Goal: Information Seeking & Learning: Learn about a topic

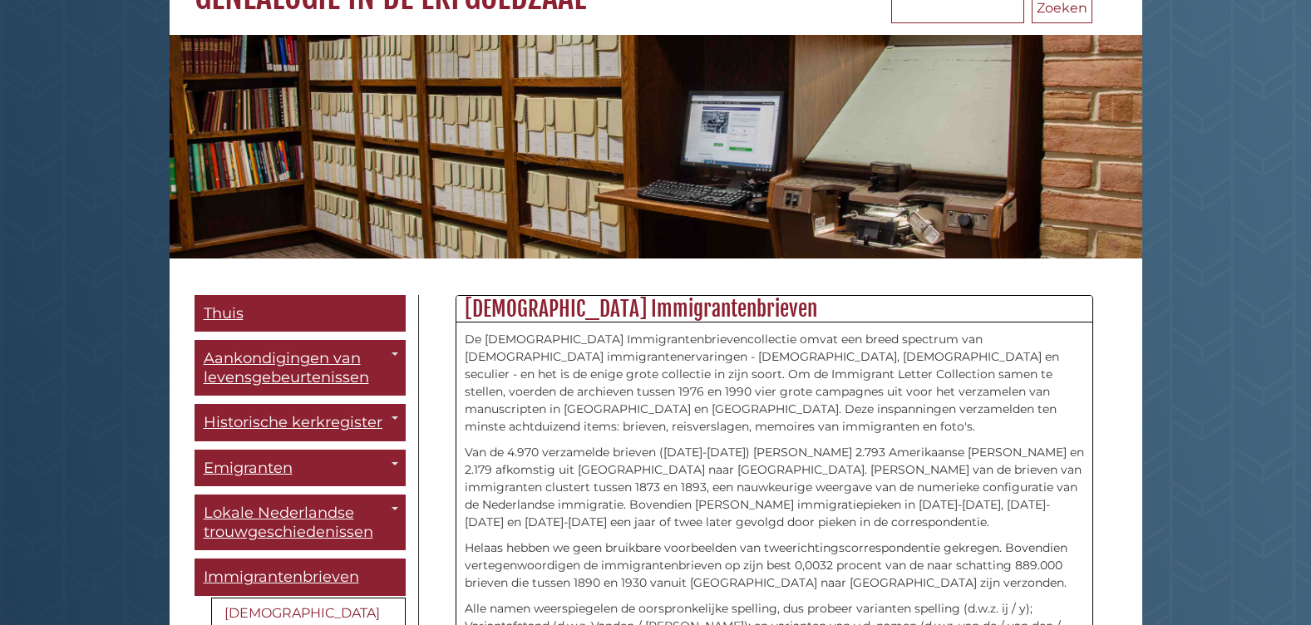
scroll to position [249, 0]
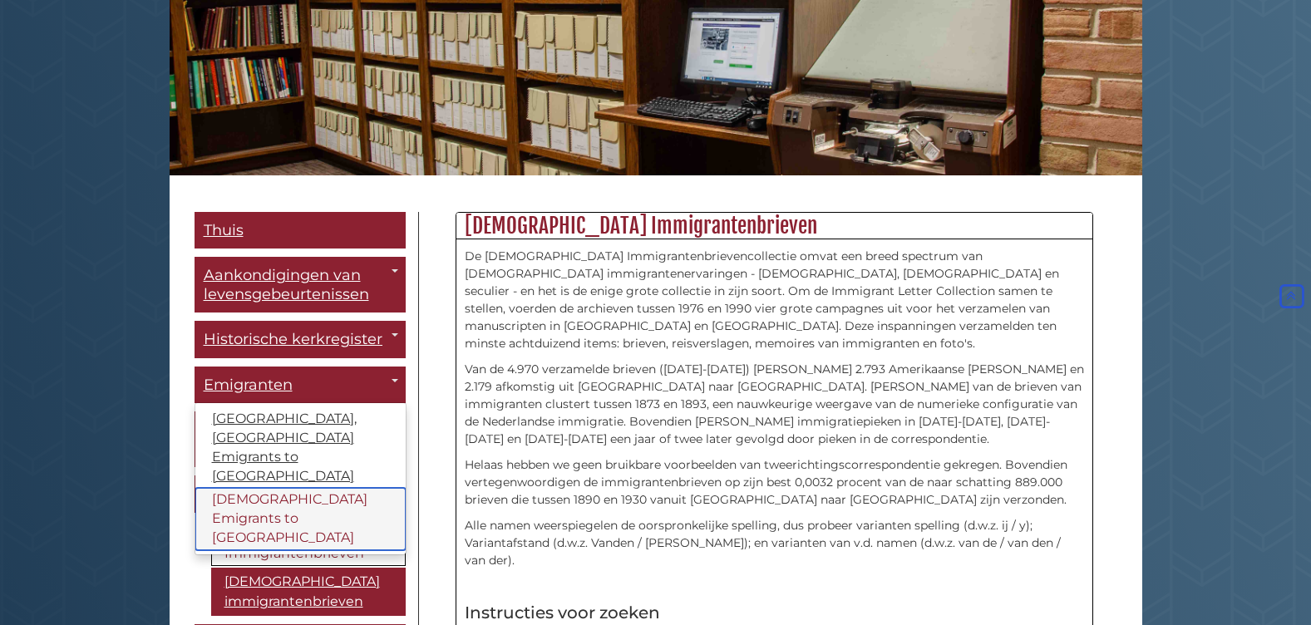
click at [243, 508] on link "Dutch Emigrants to North America" at bounding box center [300, 519] width 210 height 62
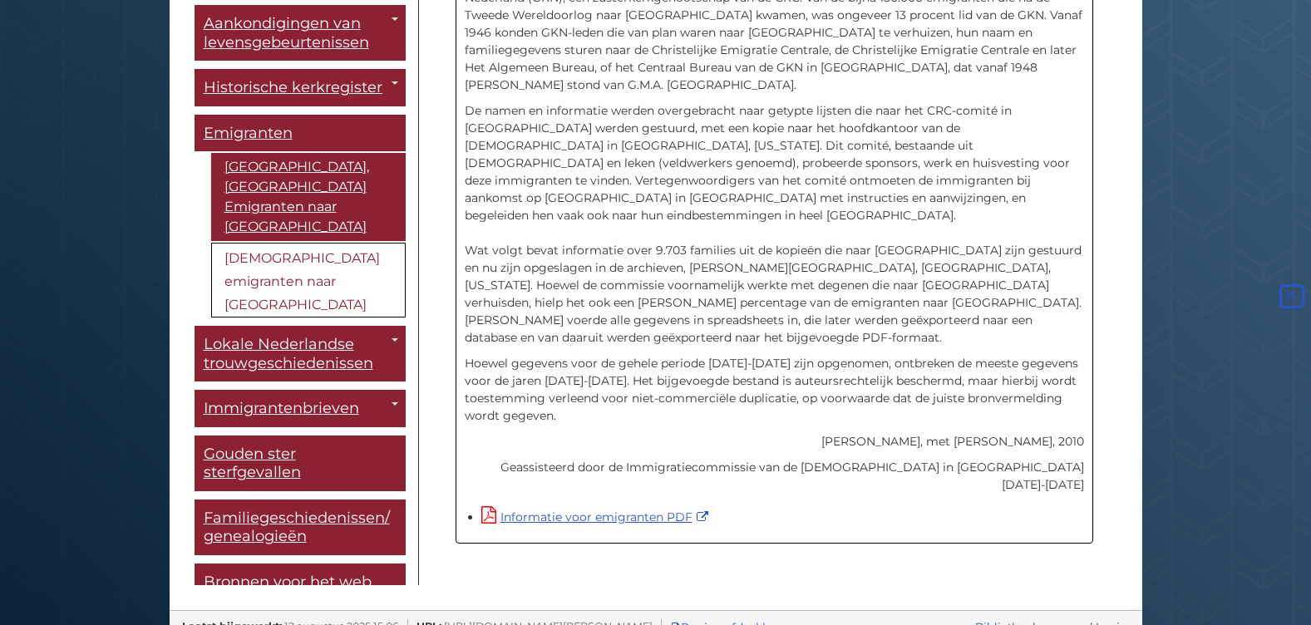
scroll to position [596, 0]
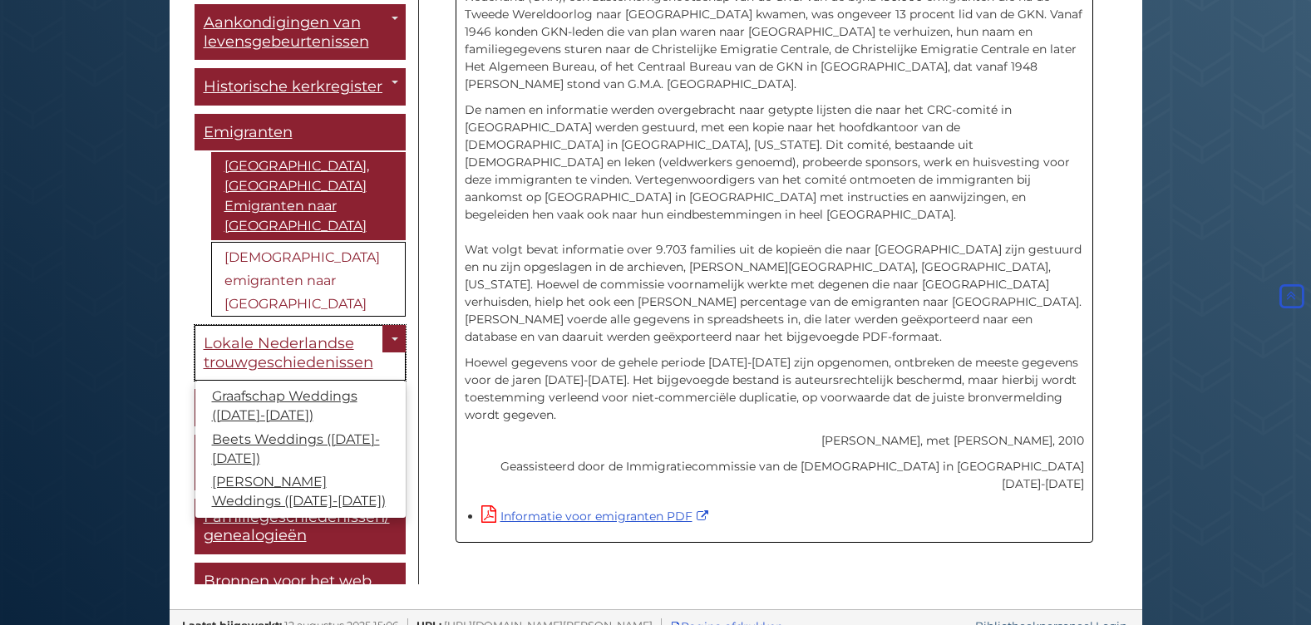
click at [282, 334] on span "Lokale Nederlandse trouwgeschiedenissen" at bounding box center [289, 352] width 170 height 37
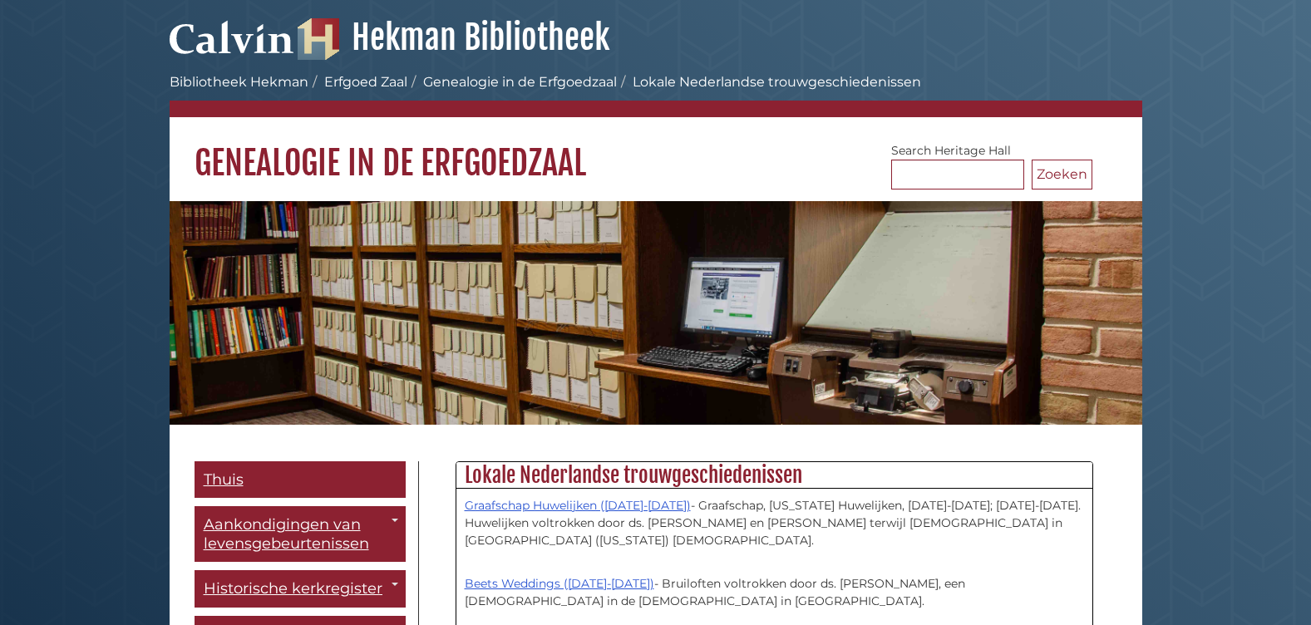
scroll to position [166, 0]
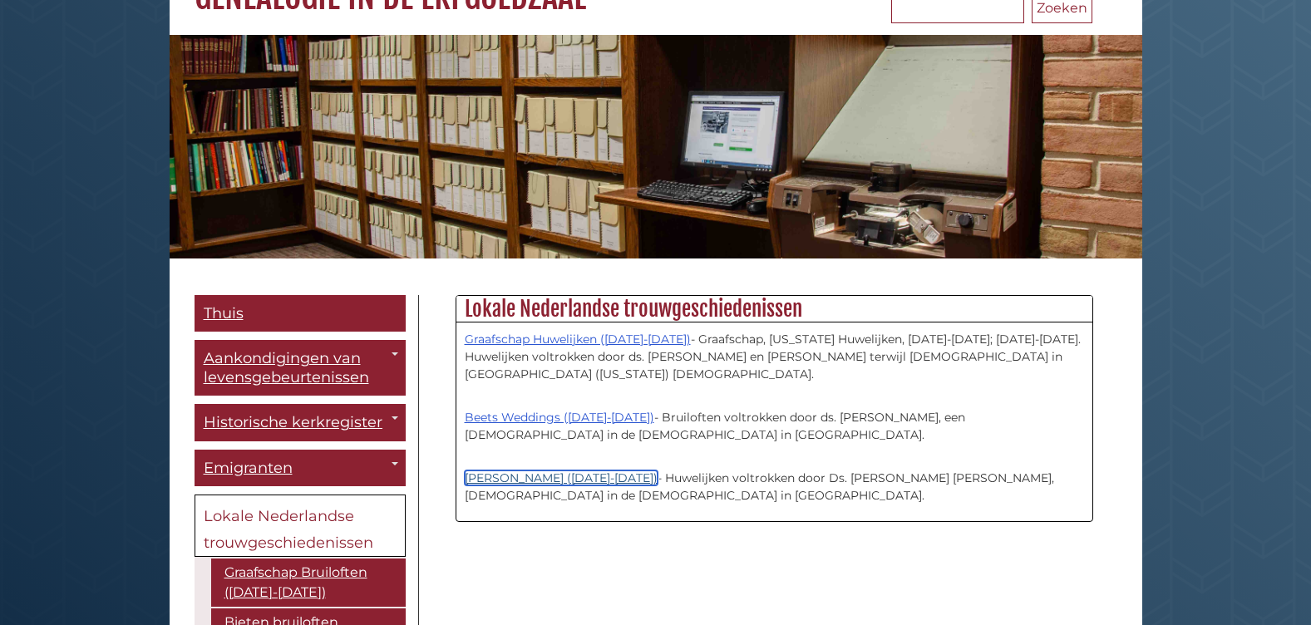
click at [531, 474] on link "[PERSON_NAME] ([DATE]-[DATE])" at bounding box center [561, 477] width 193 height 15
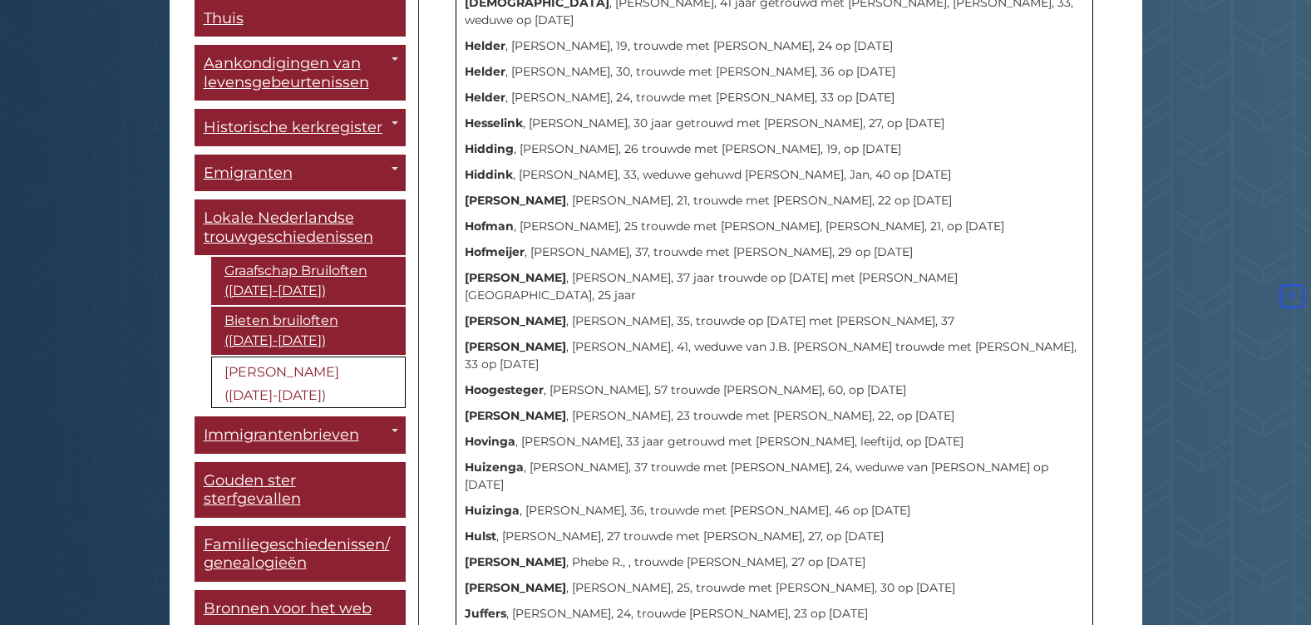
scroll to position [3946, 0]
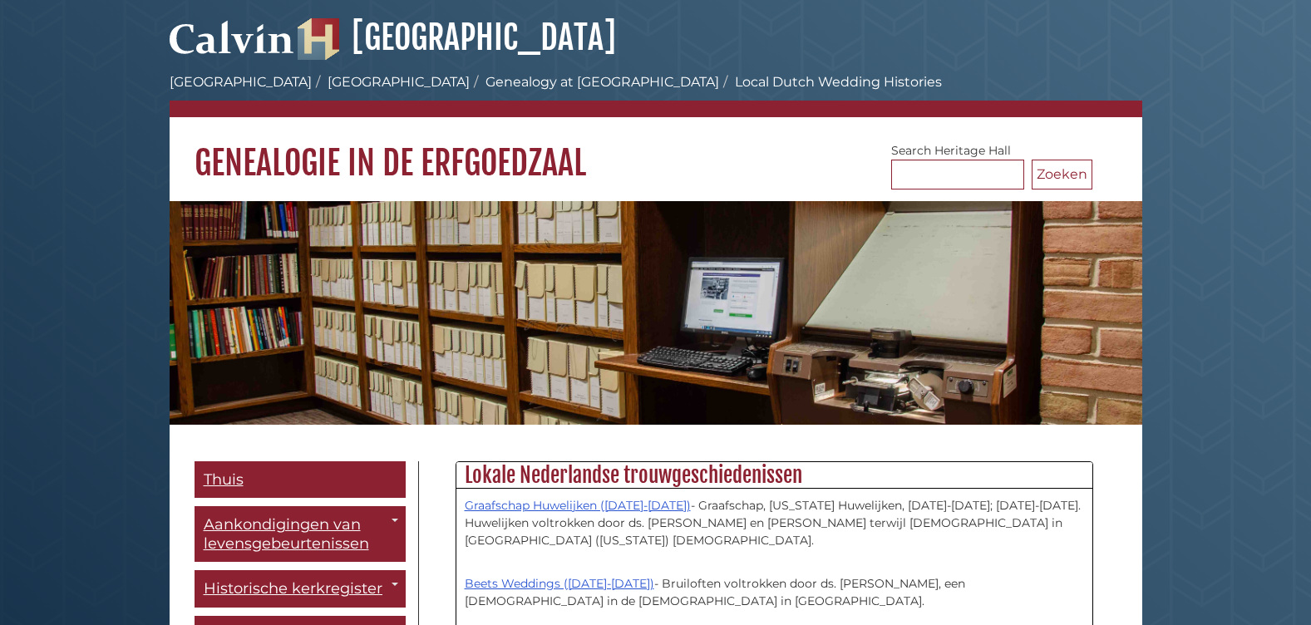
scroll to position [166, 0]
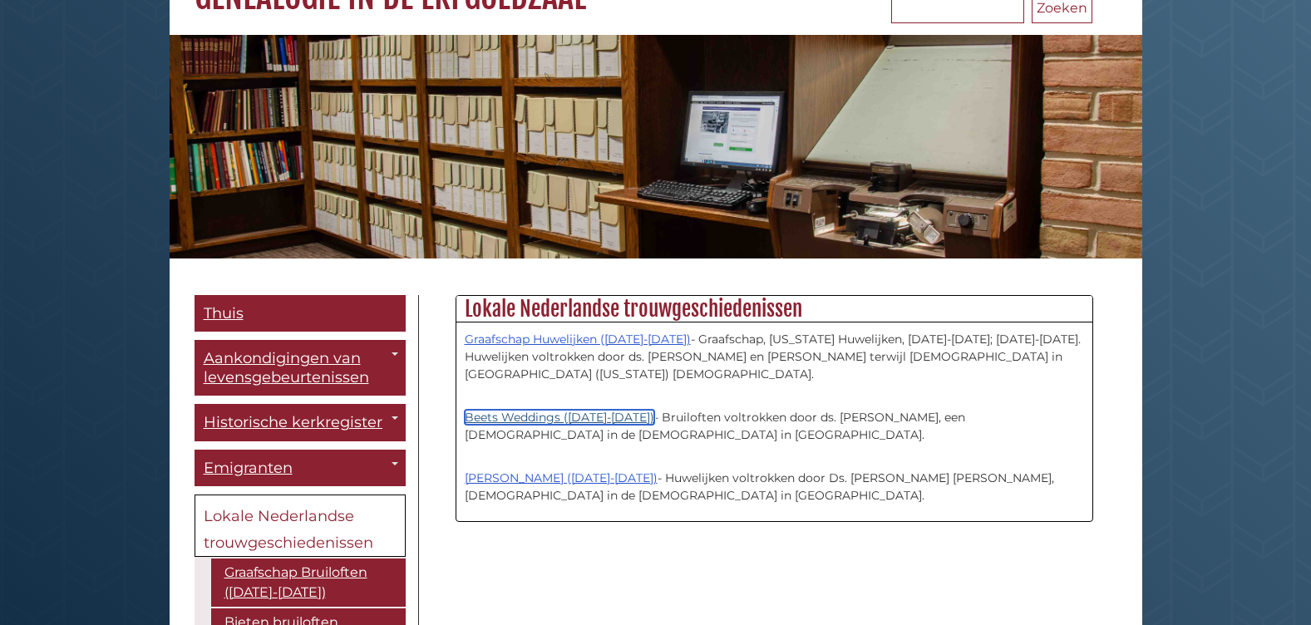
click at [554, 411] on link "Beets Weddings ([DATE]-[DATE])" at bounding box center [560, 417] width 190 height 15
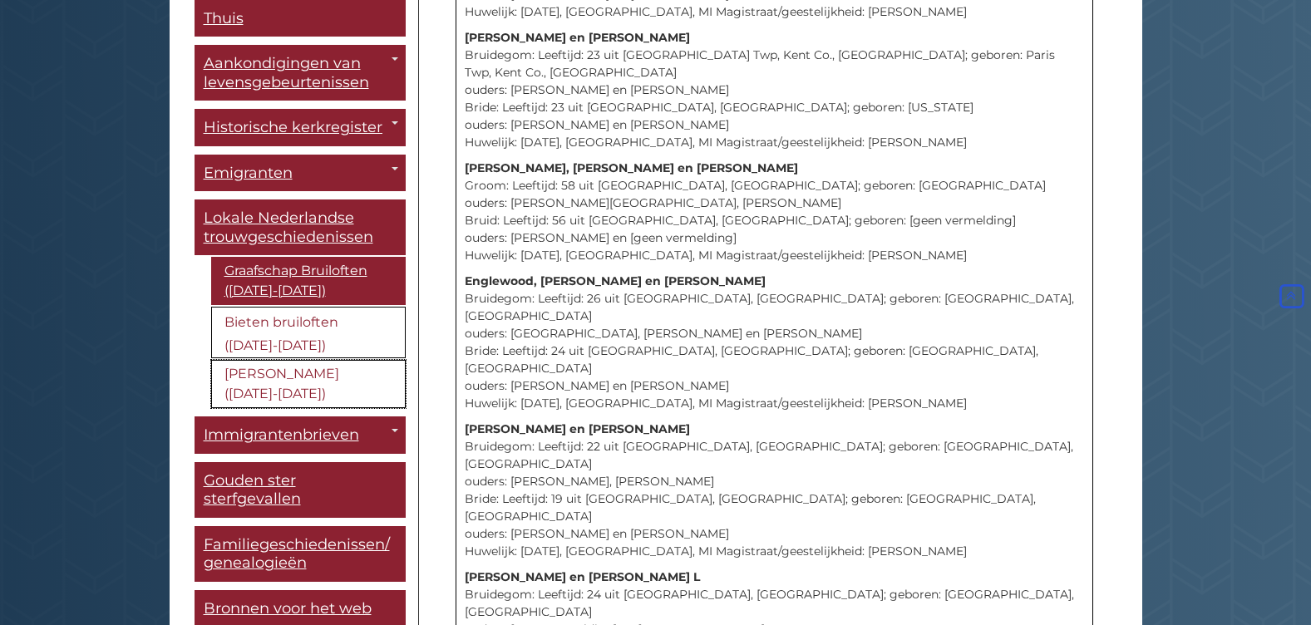
scroll to position [7149, 0]
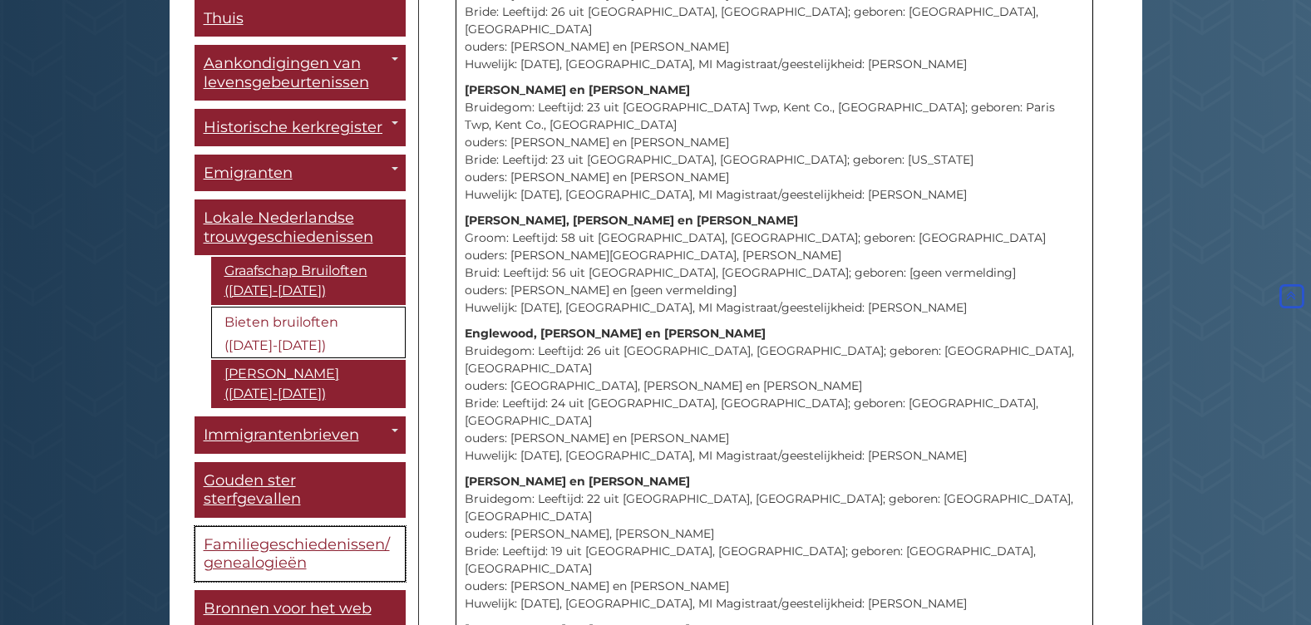
click at [277, 564] on span "Familiegeschiedenissen/genealogieën" at bounding box center [297, 553] width 186 height 37
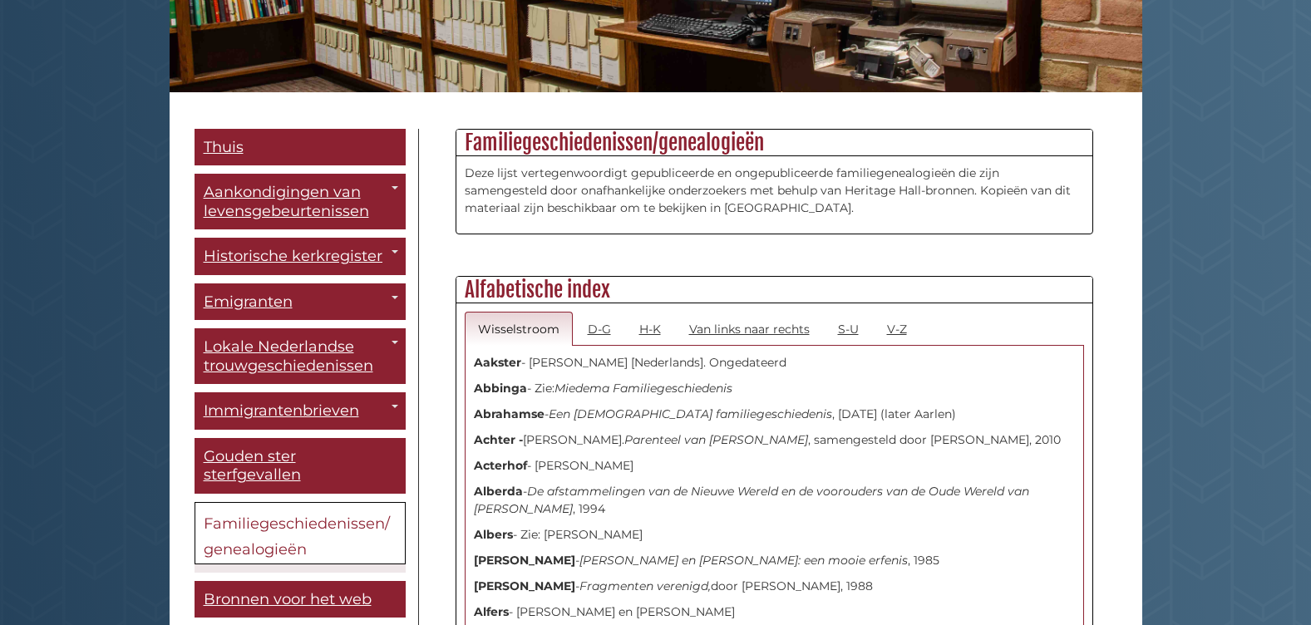
scroll to position [332, 0]
click at [889, 332] on link "V-Z" at bounding box center [897, 329] width 47 height 34
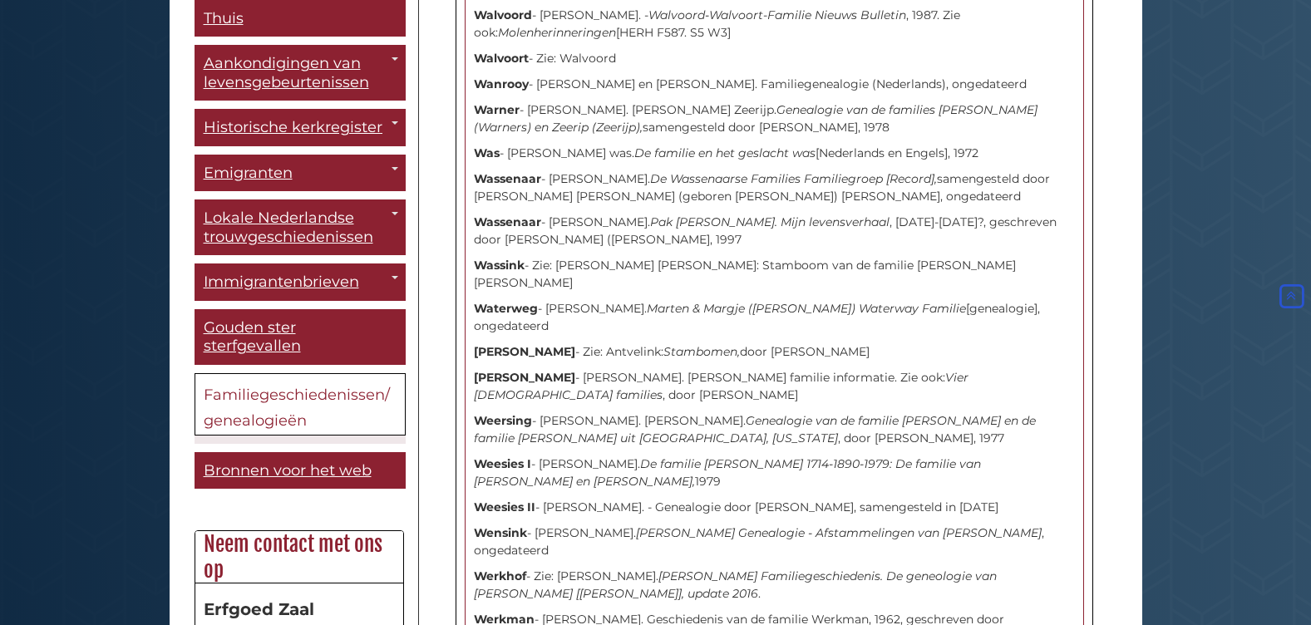
scroll to position [9647, 0]
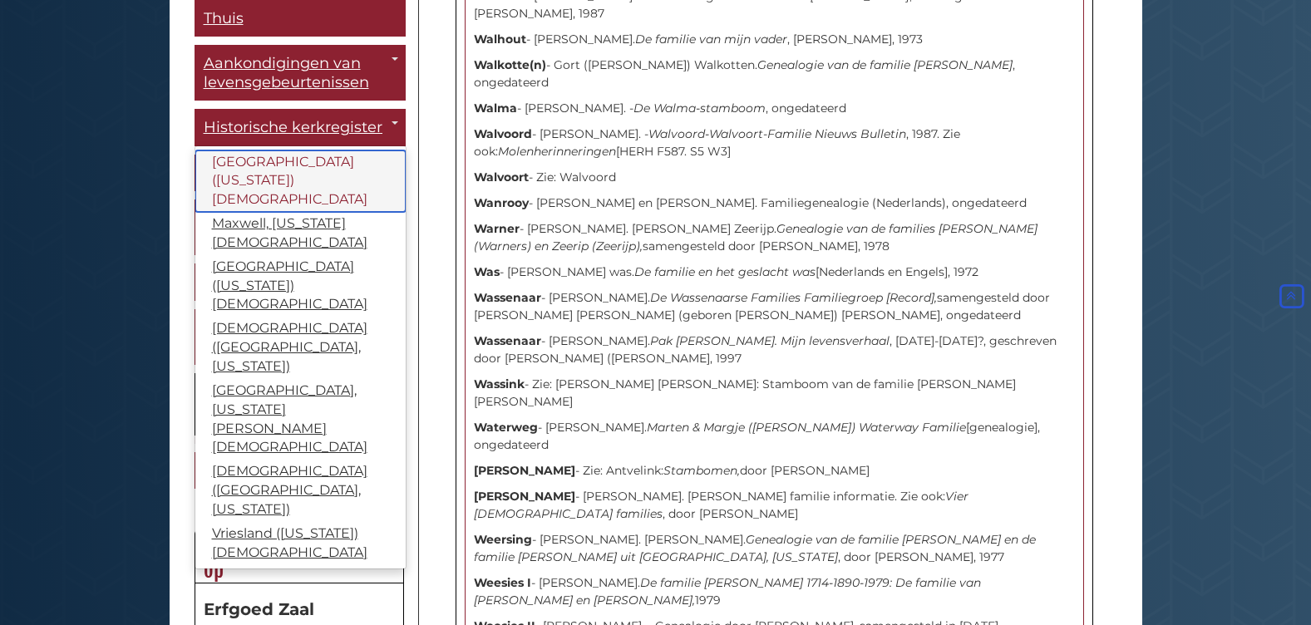
click at [263, 184] on link "Drenthe (Michigan) Presbyterian Church" at bounding box center [300, 181] width 210 height 62
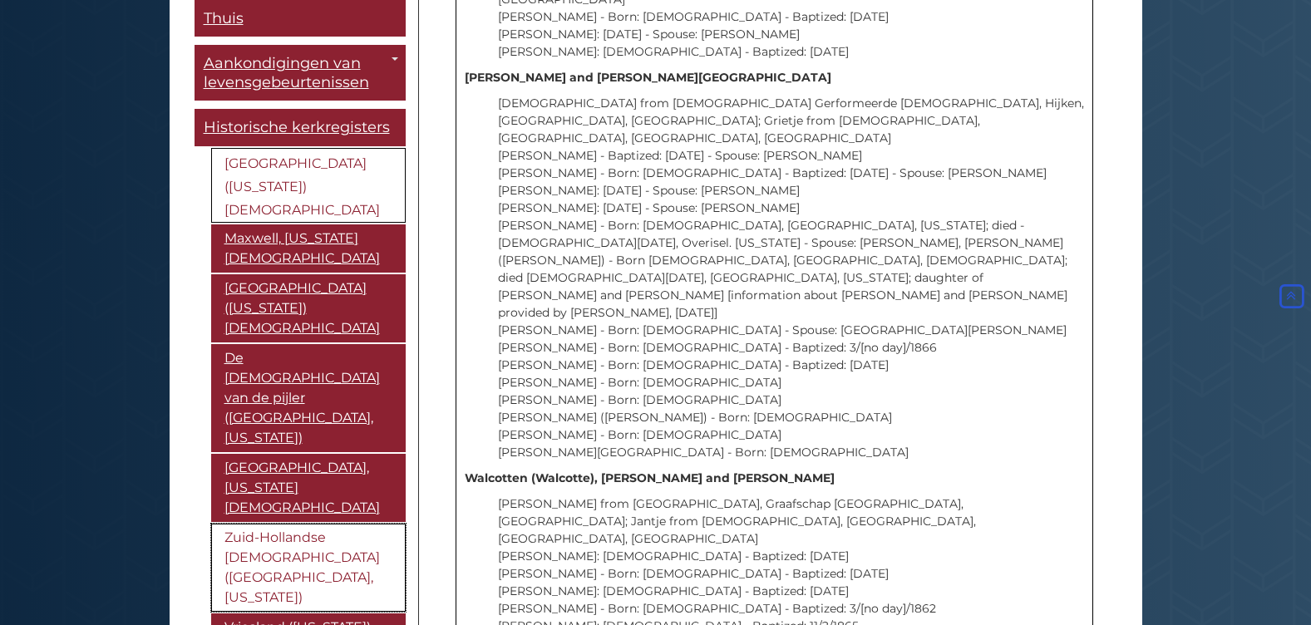
scroll to position [83, 0]
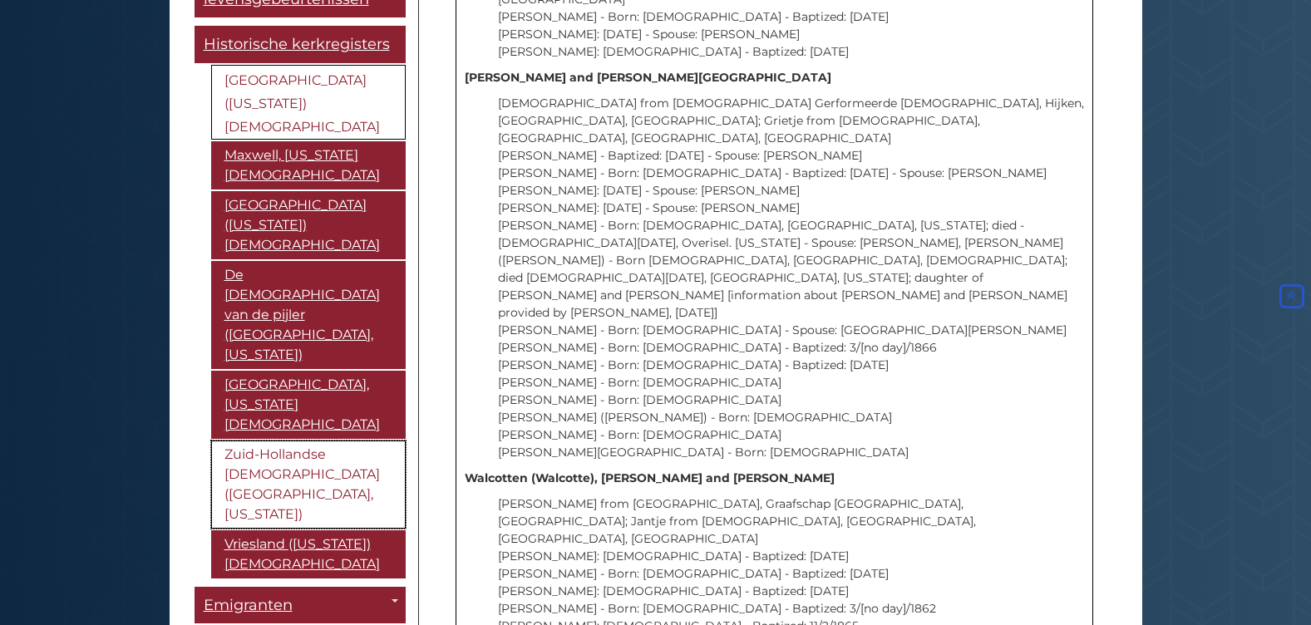
click at [254, 441] on link "Zuid-Hollandse Presbyteriaanse Kerk (Holland, Michigan)" at bounding box center [308, 485] width 195 height 88
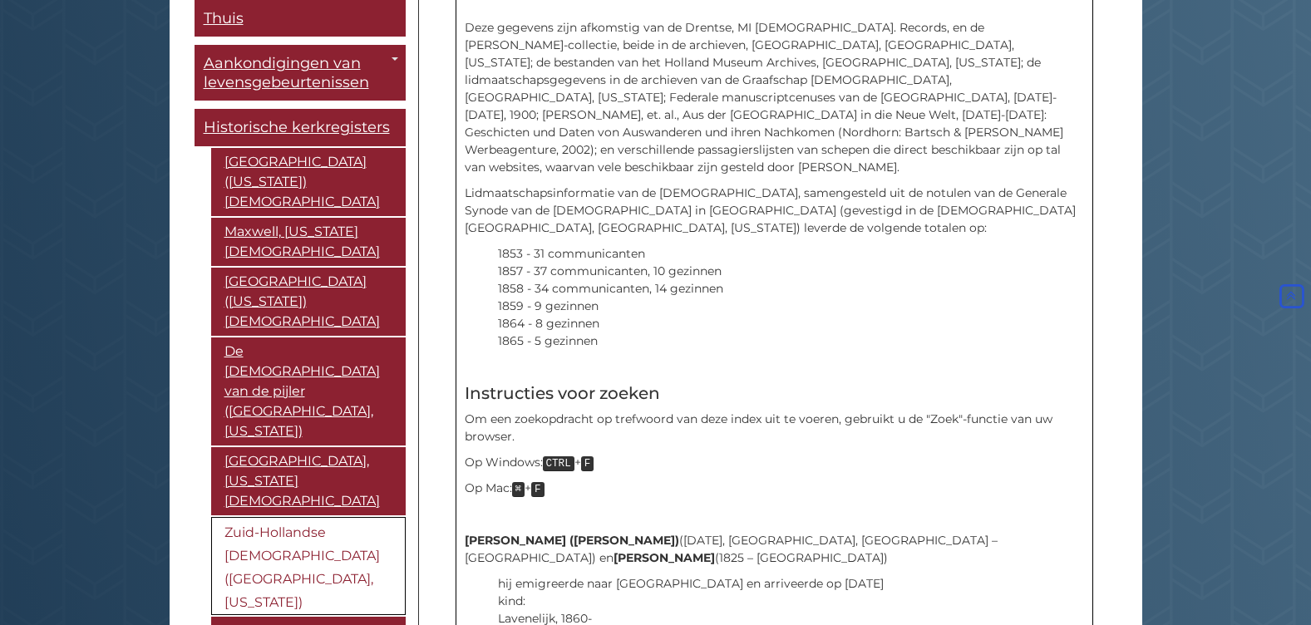
scroll to position [541, 0]
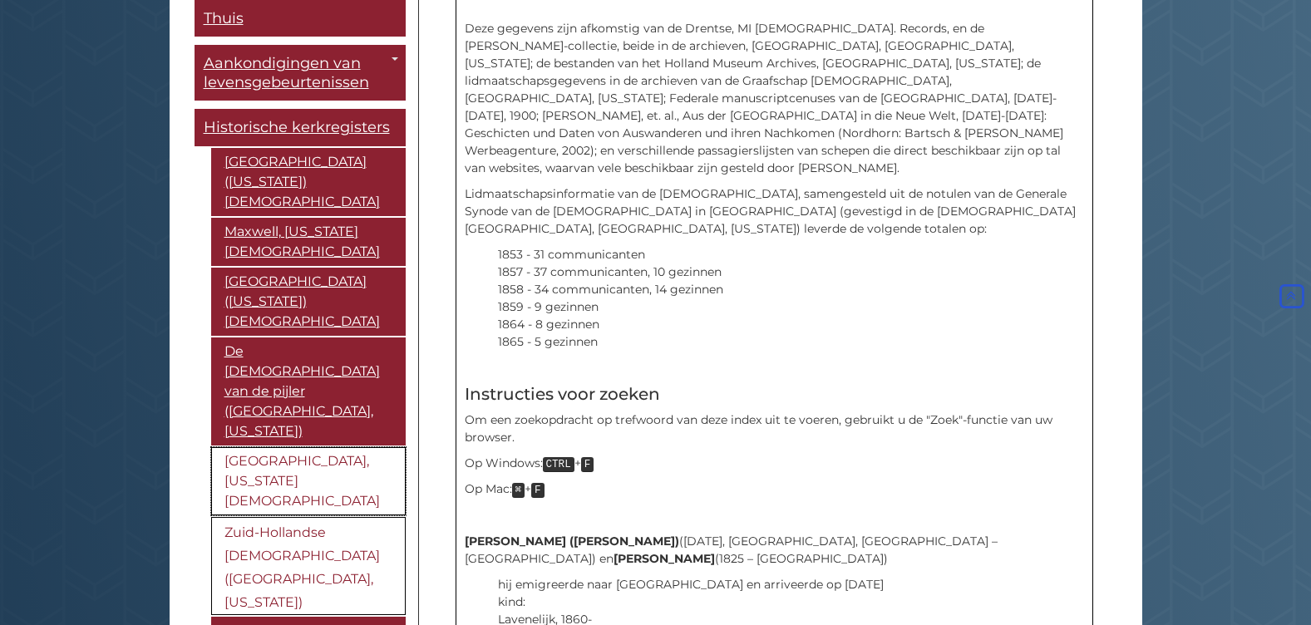
click at [277, 447] on link "[GEOGRAPHIC_DATA], [US_STATE] [DEMOGRAPHIC_DATA]" at bounding box center [308, 481] width 195 height 68
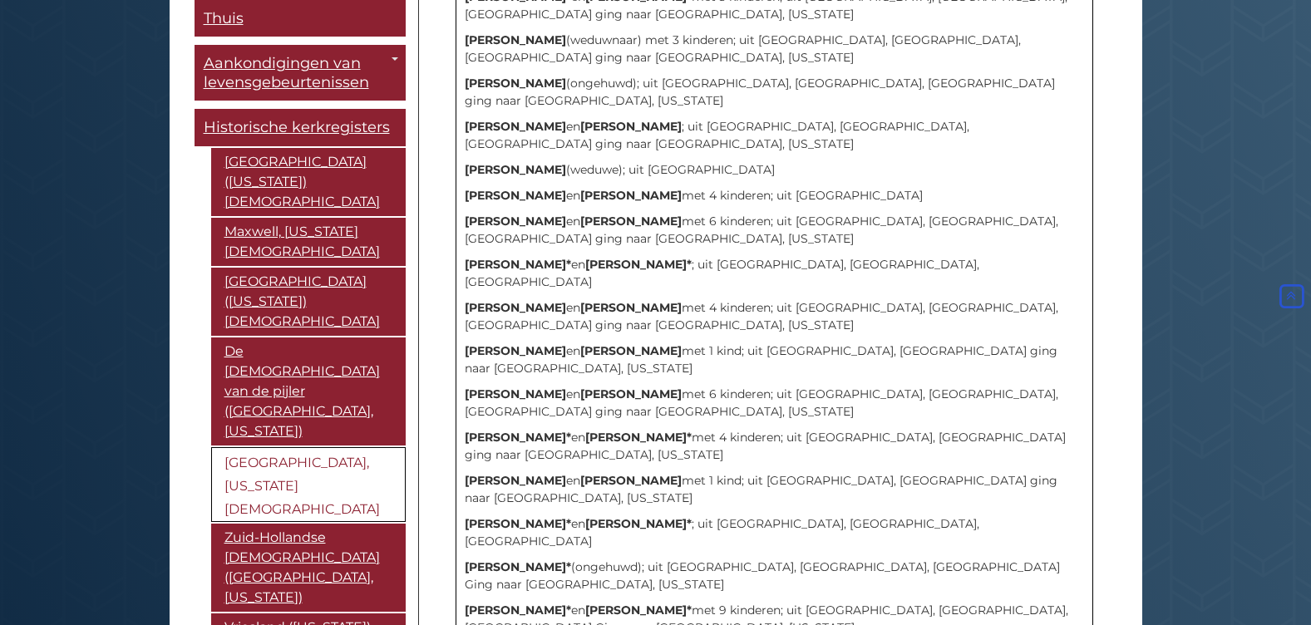
scroll to position [1510, 0]
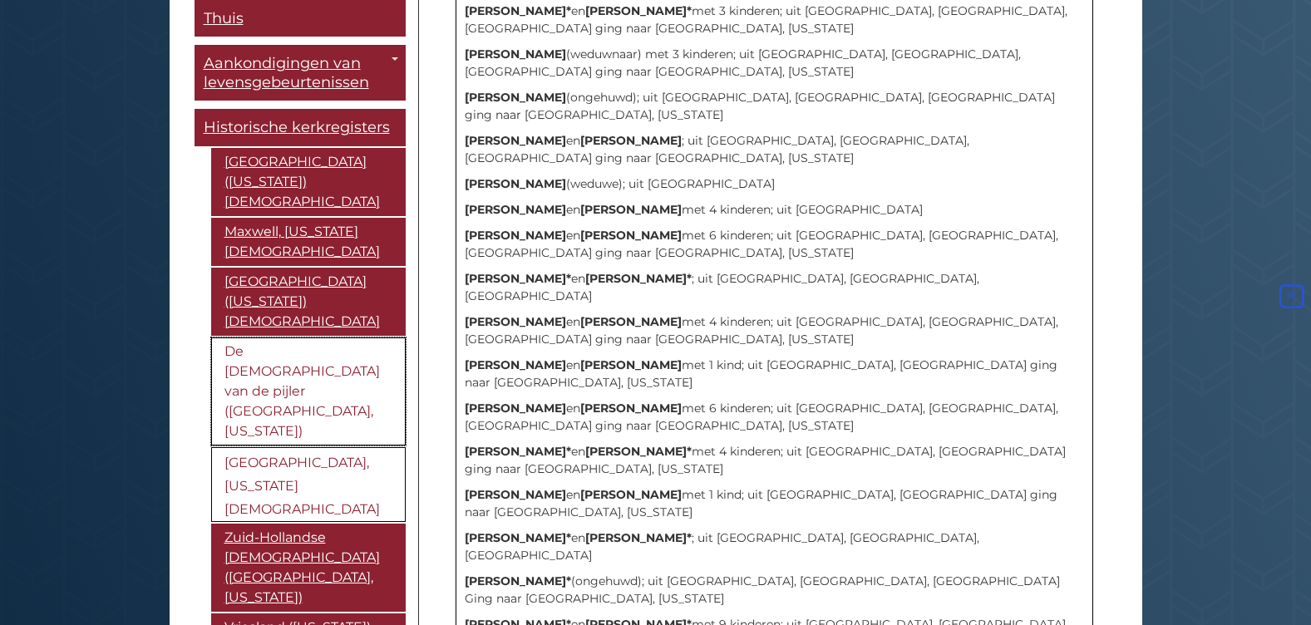
click at [267, 371] on link "De [DEMOGRAPHIC_DATA] van de pijler ([GEOGRAPHIC_DATA], [US_STATE])" at bounding box center [308, 391] width 195 height 108
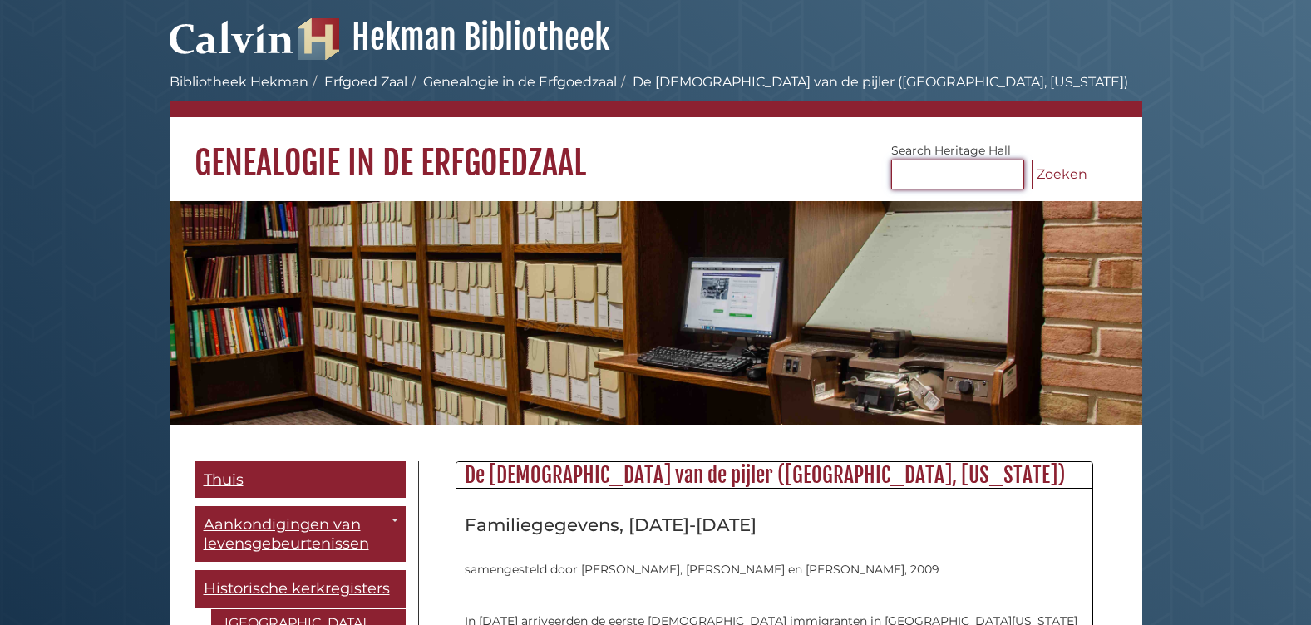
click at [944, 187] on input "Zoeken Erfgoedzaal" at bounding box center [957, 175] width 133 height 30
type input "**********"
click at [1061, 171] on button "Zoeken" at bounding box center [1062, 175] width 61 height 30
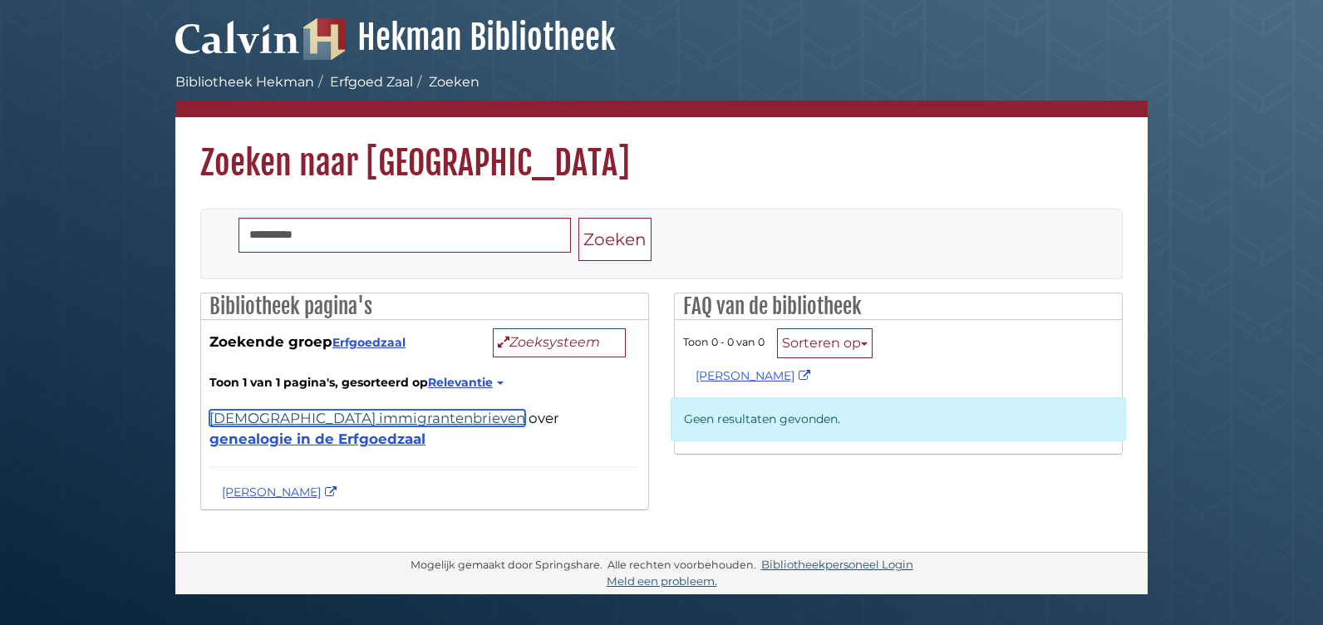
click at [373, 412] on link "[DEMOGRAPHIC_DATA] immigrantenbrieven" at bounding box center [367, 418] width 316 height 17
